Goal: Information Seeking & Learning: Find specific fact

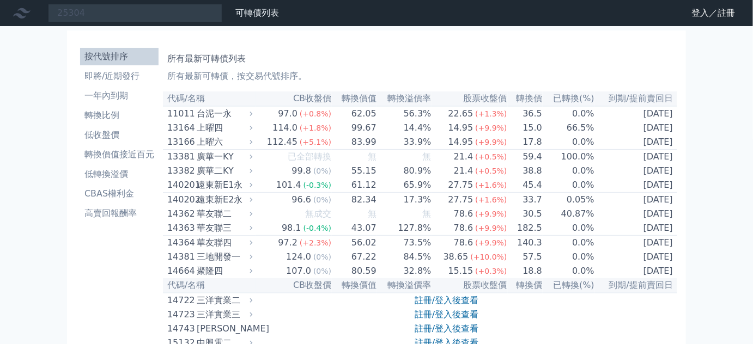
click at [98, 14] on input "25304" at bounding box center [135, 13] width 174 height 19
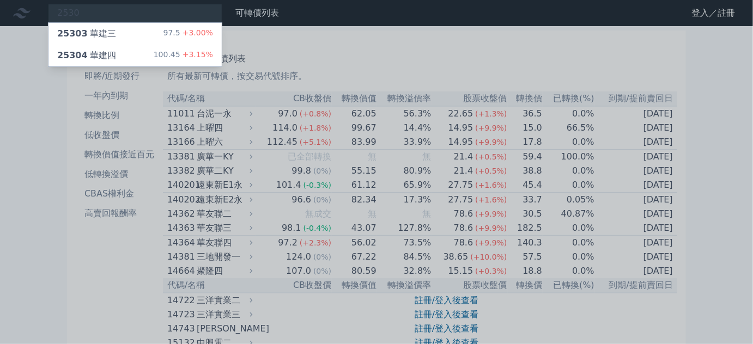
type input "25304"
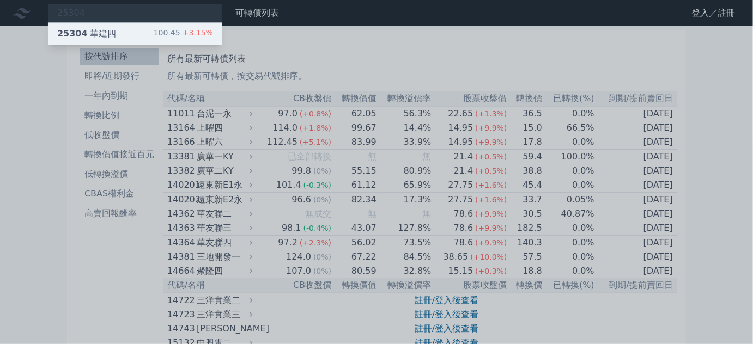
click at [100, 25] on div "25304 華建四 100.45 +3.15%" at bounding box center [135, 34] width 173 height 22
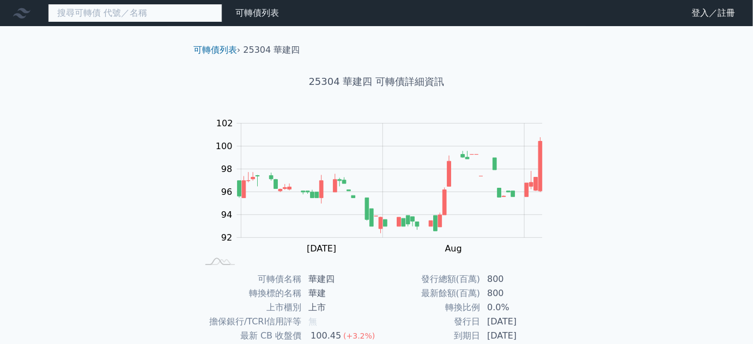
click at [131, 17] on input at bounding box center [135, 13] width 174 height 19
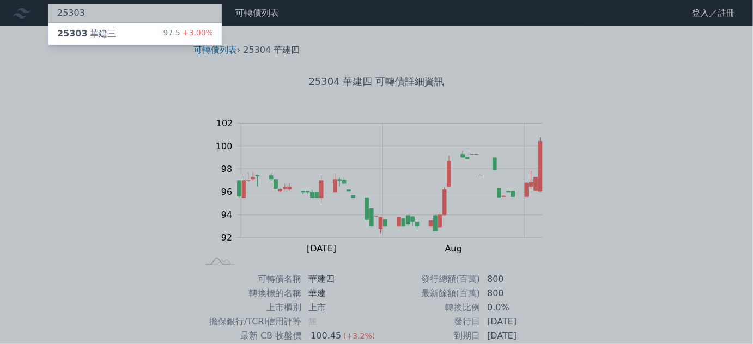
type input "25303"
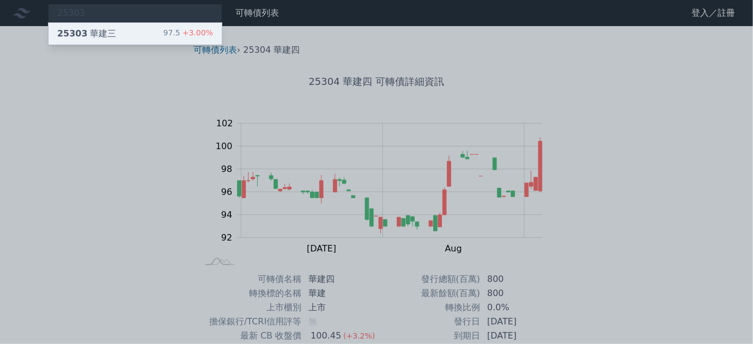
click at [97, 34] on div "25303 華建三" at bounding box center [86, 33] width 59 height 13
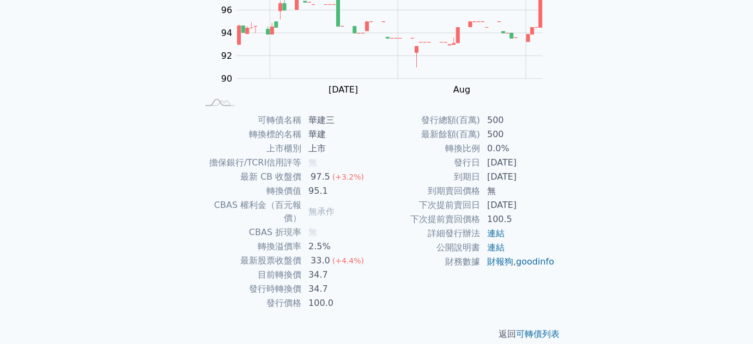
scroll to position [160, 0]
